Goal: Task Accomplishment & Management: Use online tool/utility

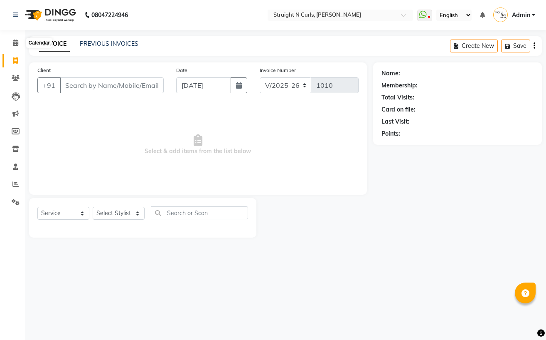
click at [14, 43] on icon at bounding box center [15, 42] width 5 height 6
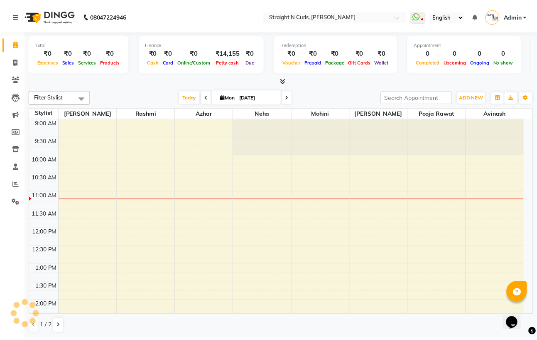
scroll to position [74, 0]
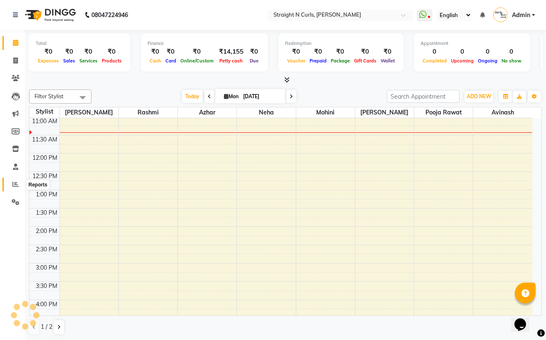
click at [18, 185] on icon at bounding box center [15, 184] width 6 height 6
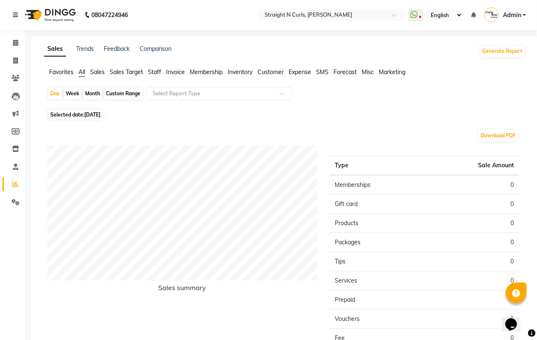
click at [121, 94] on div "Custom Range" at bounding box center [123, 94] width 39 height 12
select select "9"
select select "2025"
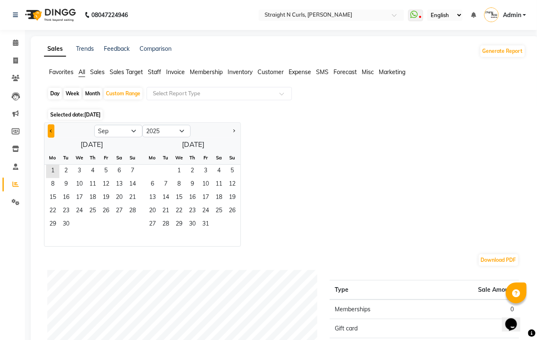
click at [48, 129] on button "Previous month" at bounding box center [51, 130] width 7 height 13
select select "8"
click at [106, 167] on span "1" at bounding box center [105, 171] width 13 height 13
click at [133, 224] on span "31" at bounding box center [132, 224] width 13 height 13
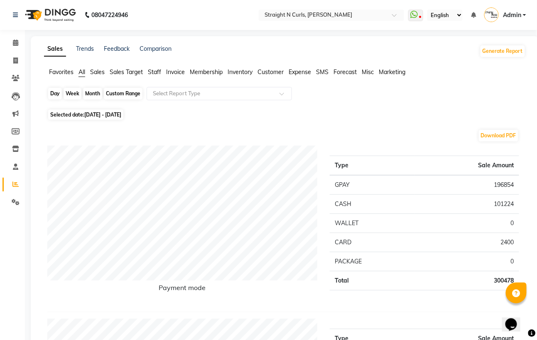
click at [138, 89] on div "Custom Range" at bounding box center [123, 94] width 39 height 12
select select "8"
select select "2025"
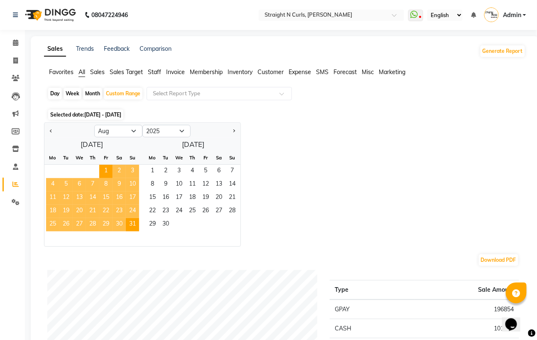
click at [294, 160] on div "Jan Feb Mar Apr May Jun [DATE] Aug Sep Oct Nov [DATE] 2016 2017 2018 2019 2020 …" at bounding box center [285, 184] width 482 height 124
click at [148, 172] on span "1" at bounding box center [152, 171] width 13 height 13
select select "9"
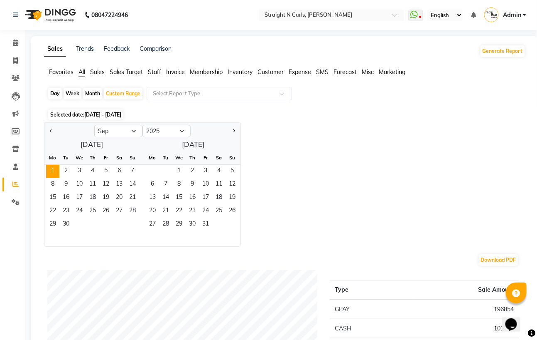
click at [332, 150] on div "Jan Feb Mar Apr May Jun [DATE] Aug Sep Oct Nov [DATE] 2016 2017 2018 2019 2020 …" at bounding box center [285, 184] width 482 height 124
